Goal: Register for event/course

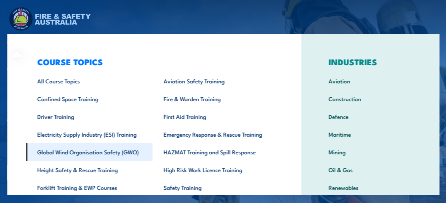
click at [67, 153] on link "Global Wind Organisation Safety (GWO)" at bounding box center [89, 152] width 126 height 18
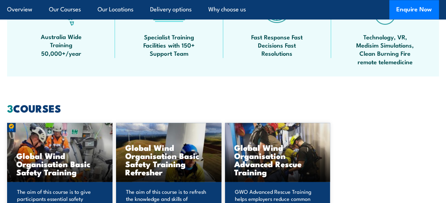
scroll to position [603, 0]
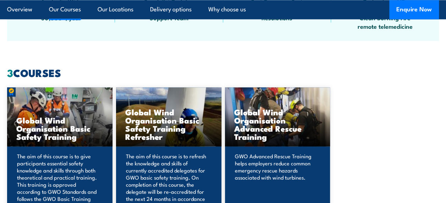
click at [149, 129] on h3 "Global Wind Organisation Basic Safety Training Refresher" at bounding box center [168, 124] width 87 height 33
click at [160, 164] on p "The aim of this course is to refresh the knowledge and skills of currently accr…" at bounding box center [167, 180] width 83 height 57
click at [166, 121] on h3 "Global Wind Organisation Basic Safety Training Refresher" at bounding box center [168, 124] width 87 height 33
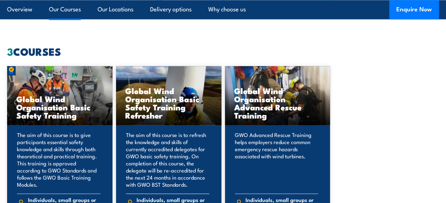
scroll to position [674, 0]
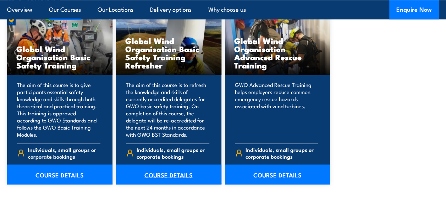
click at [158, 170] on link "COURSE DETAILS" at bounding box center [168, 175] width 105 height 20
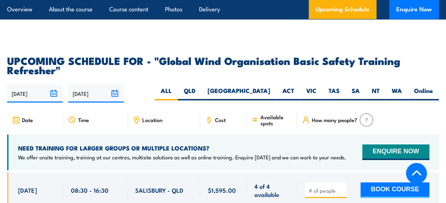
scroll to position [1135, 0]
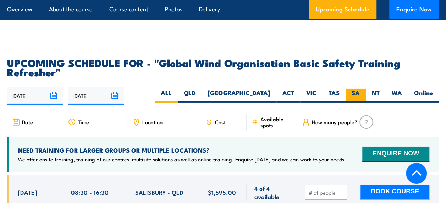
click at [352, 89] on label "SA" at bounding box center [356, 96] width 20 height 14
click at [360, 89] on input "SA" at bounding box center [362, 91] width 5 height 5
radio input "true"
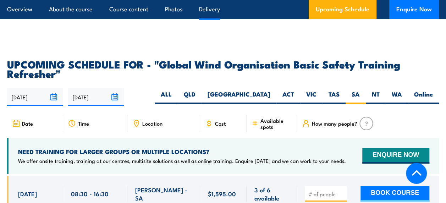
scroll to position [1182, 0]
